Goal: Information Seeking & Learning: Learn about a topic

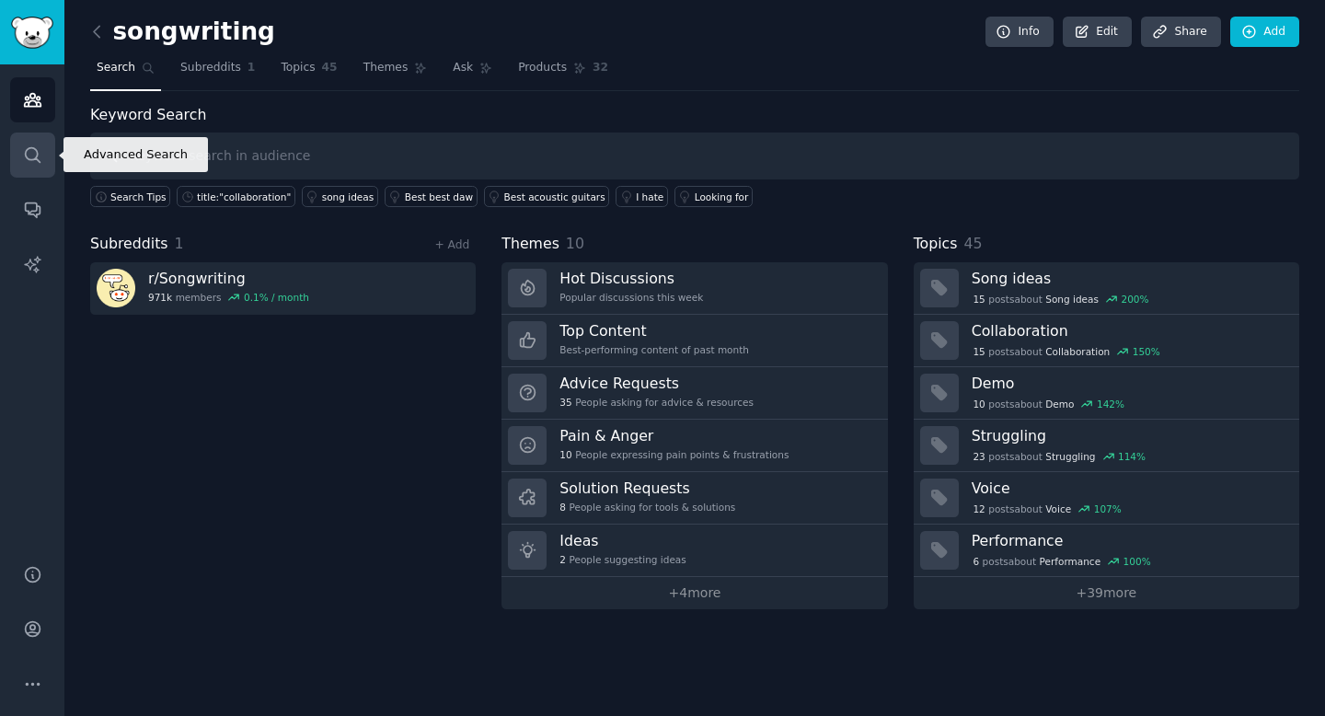
click at [29, 141] on link "Search" at bounding box center [32, 154] width 45 height 45
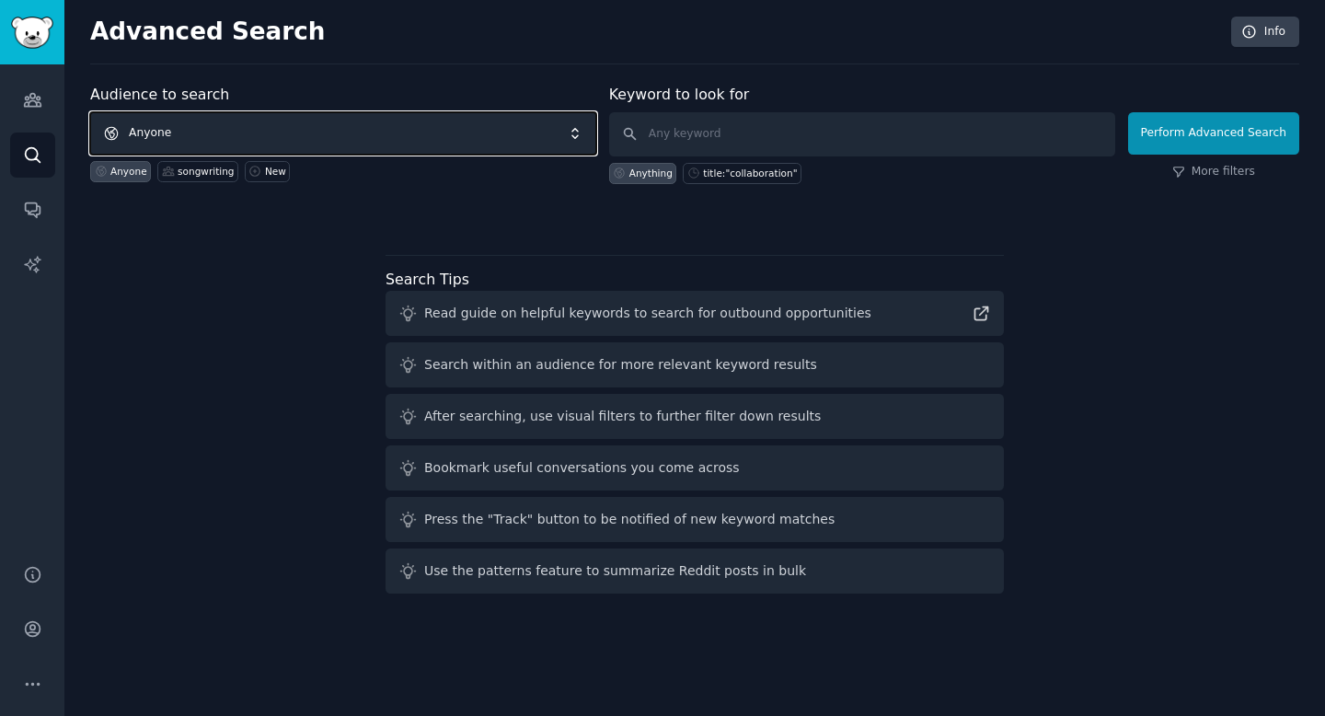
click at [270, 126] on span "Anyone" at bounding box center [343, 133] width 506 height 42
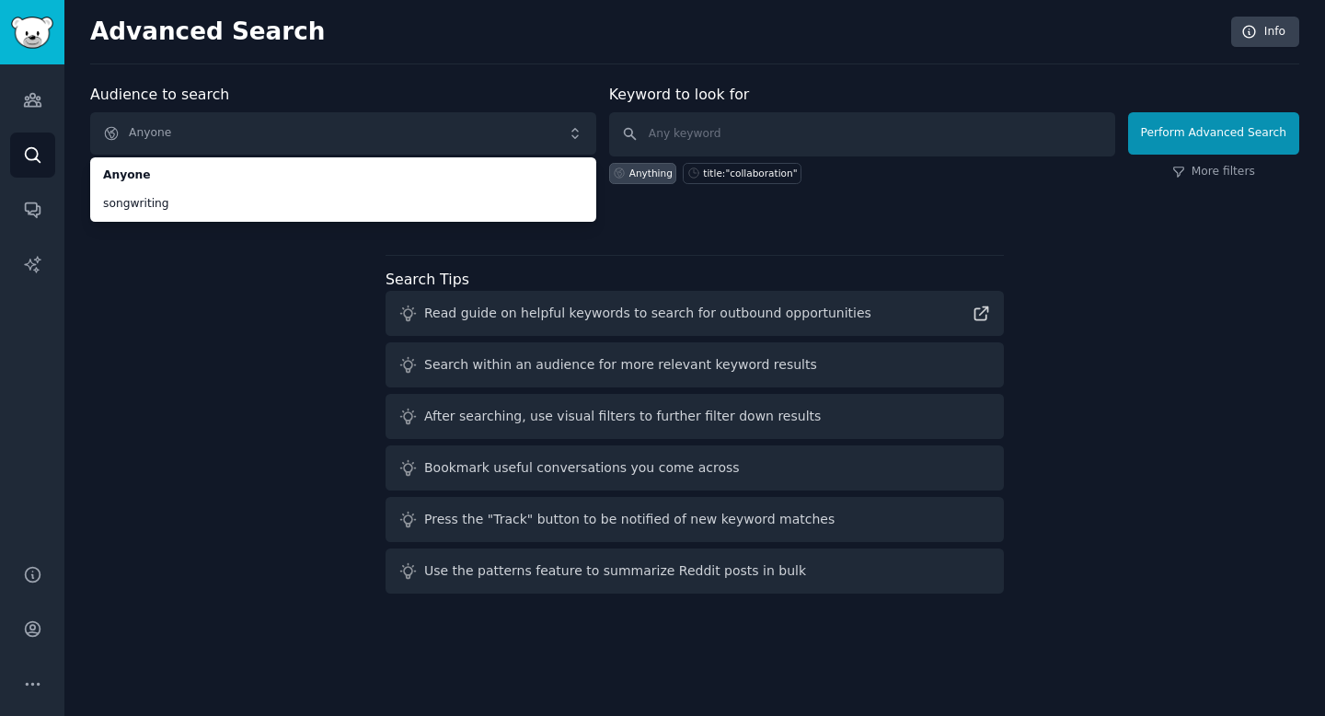
click at [205, 326] on div "Audience to search Anyone Anyone songwriting Anyone songwriting New Keyword to …" at bounding box center [694, 342] width 1209 height 517
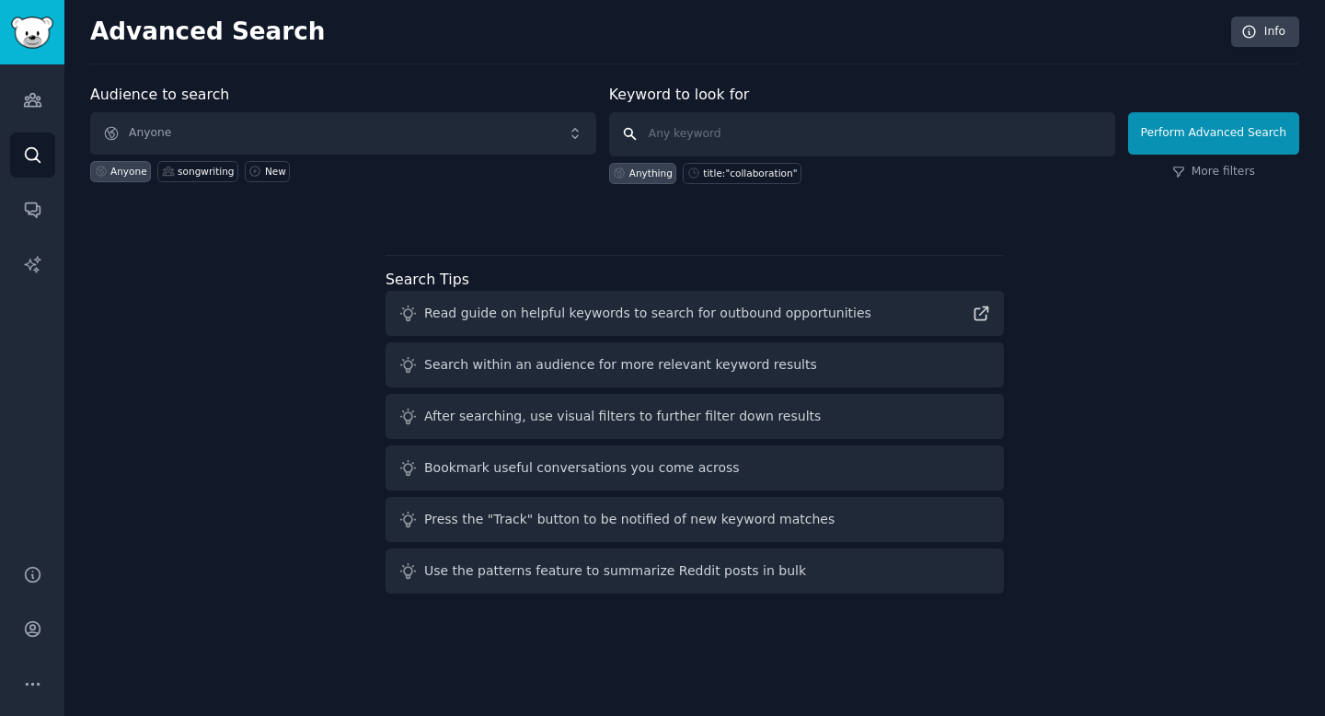
click at [707, 135] on input "text" at bounding box center [862, 134] width 506 height 44
type input "collaboration"
click at [1225, 140] on button "Perform Advanced Search" at bounding box center [1213, 133] width 171 height 42
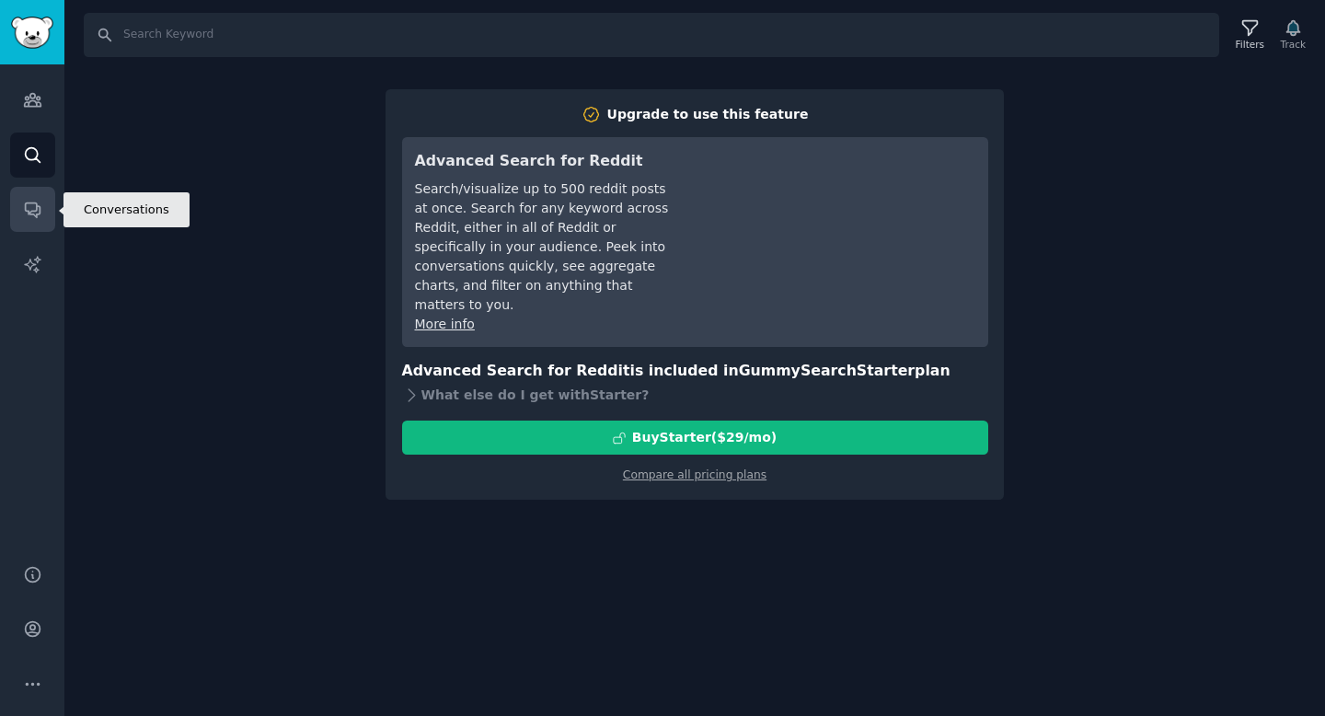
click at [18, 203] on link "Conversations" at bounding box center [32, 209] width 45 height 45
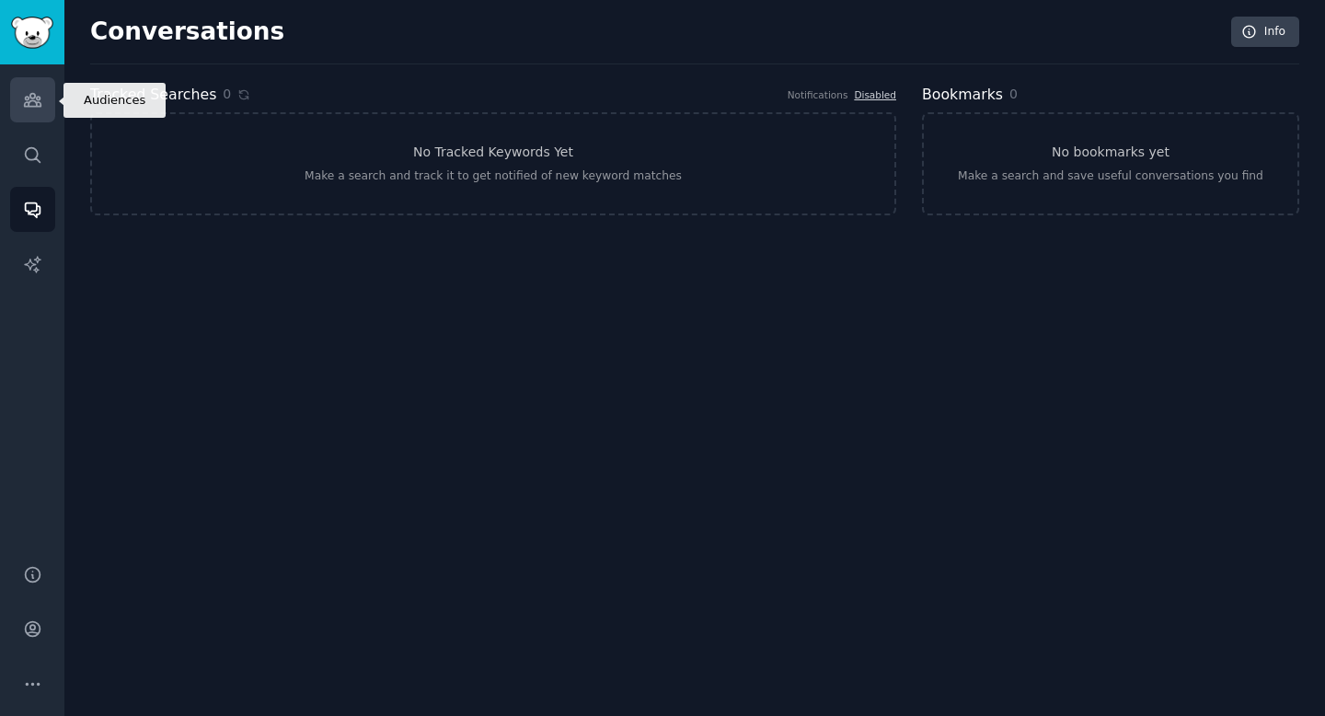
click at [29, 88] on link "Audiences" at bounding box center [32, 99] width 45 height 45
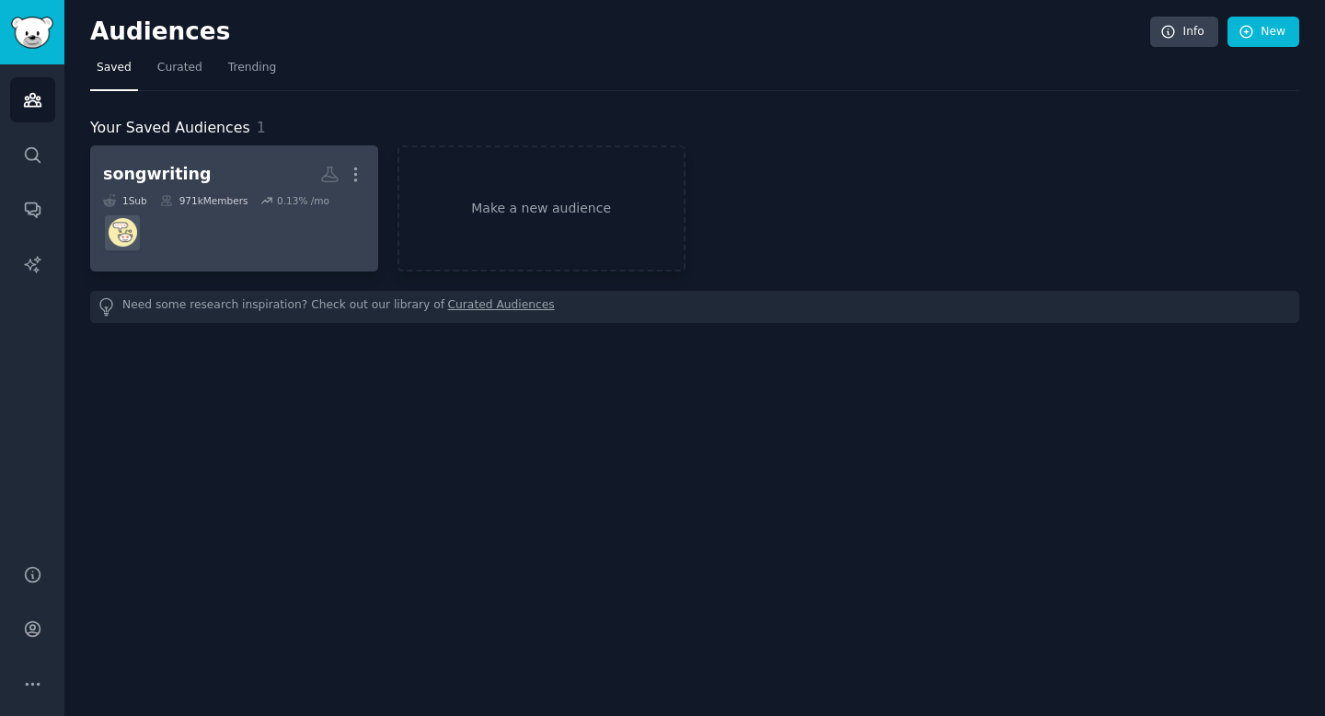
click at [193, 217] on dd at bounding box center [234, 233] width 262 height 52
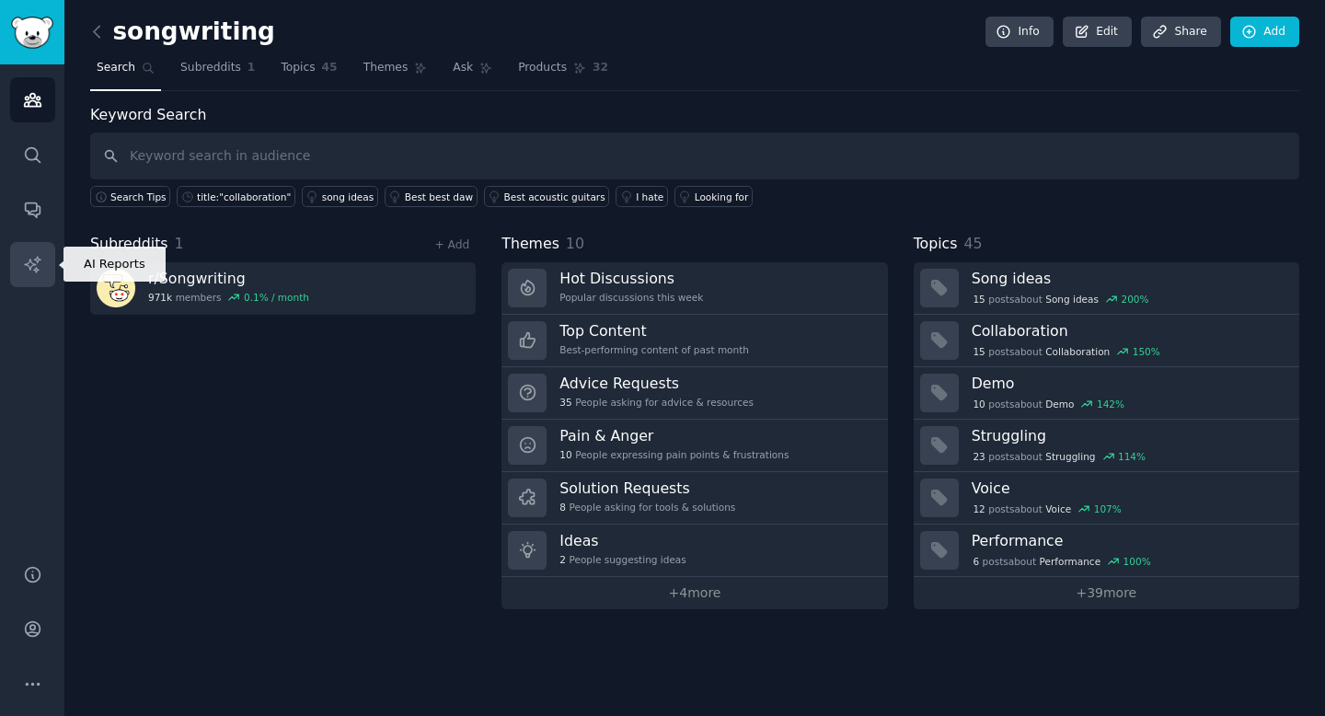
click at [44, 253] on link "AI Reports" at bounding box center [32, 264] width 45 height 45
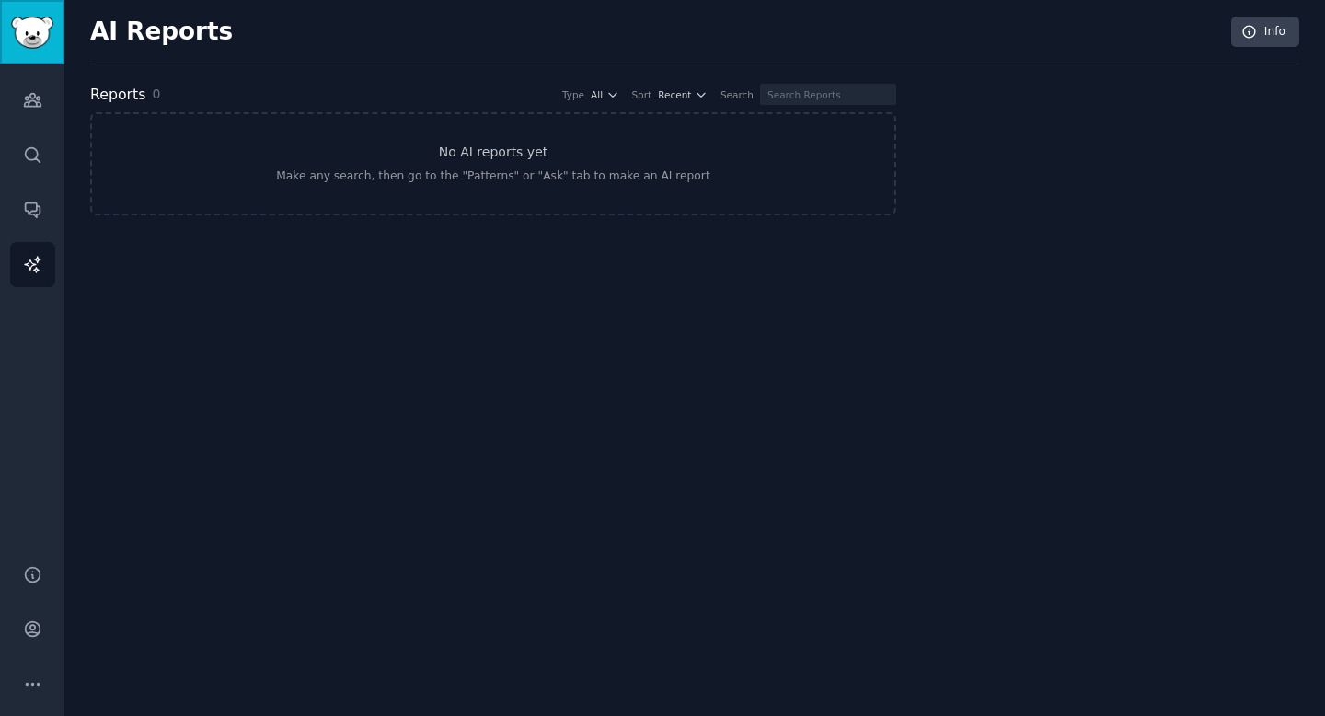
click at [47, 21] on img "Sidebar" at bounding box center [32, 33] width 42 height 32
